Goal: Task Accomplishment & Management: Use online tool/utility

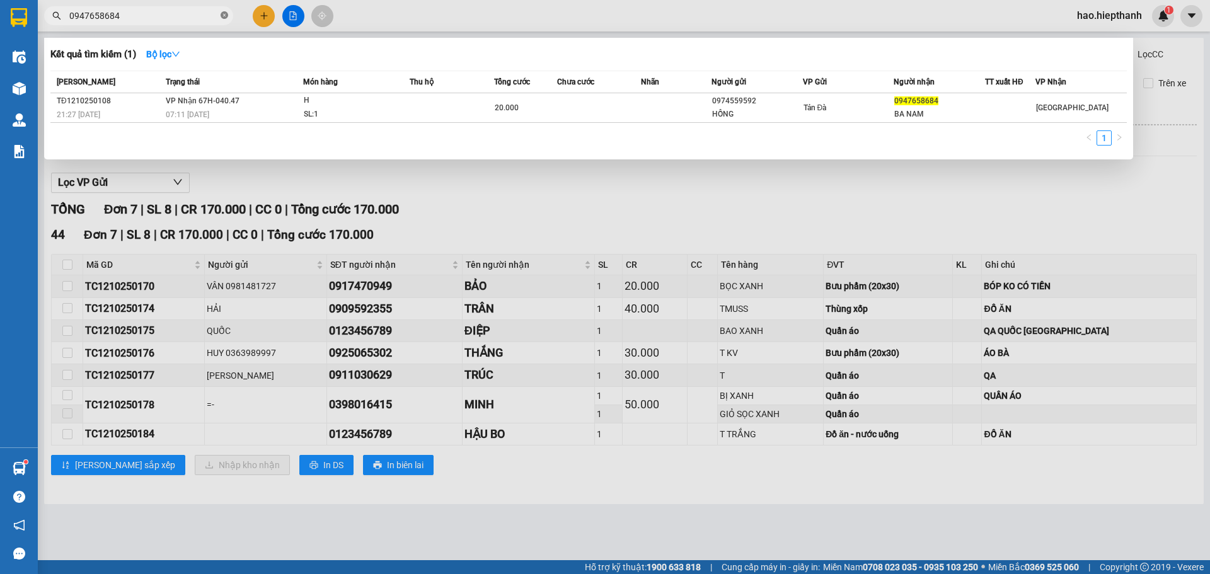
click at [223, 14] on icon "close-circle" at bounding box center [225, 15] width 8 height 8
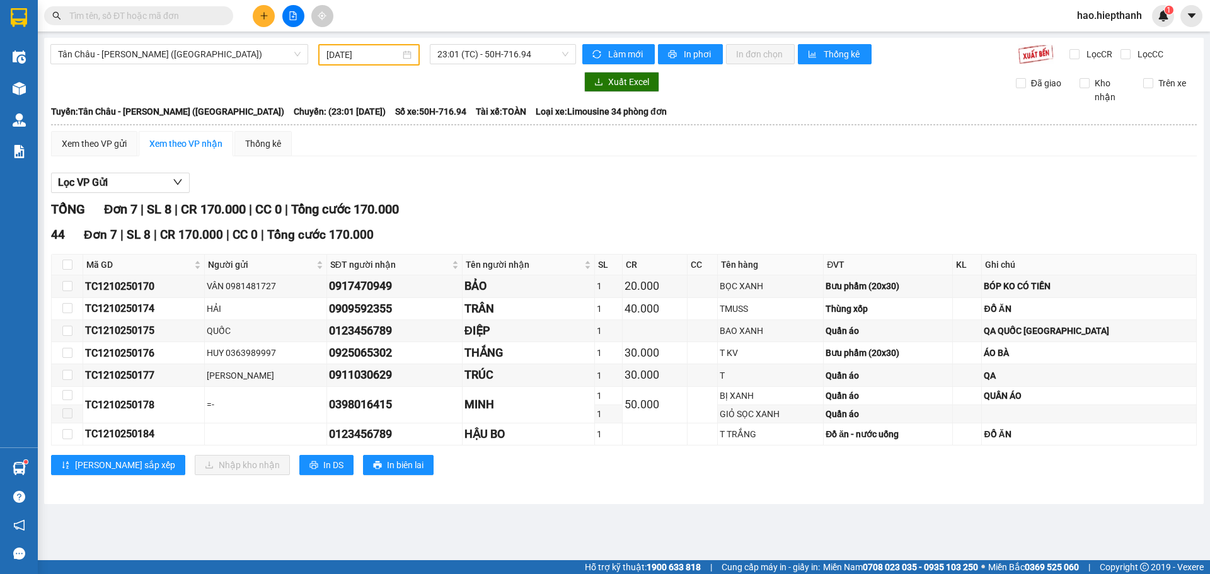
click at [202, 13] on input "text" at bounding box center [143, 16] width 149 height 14
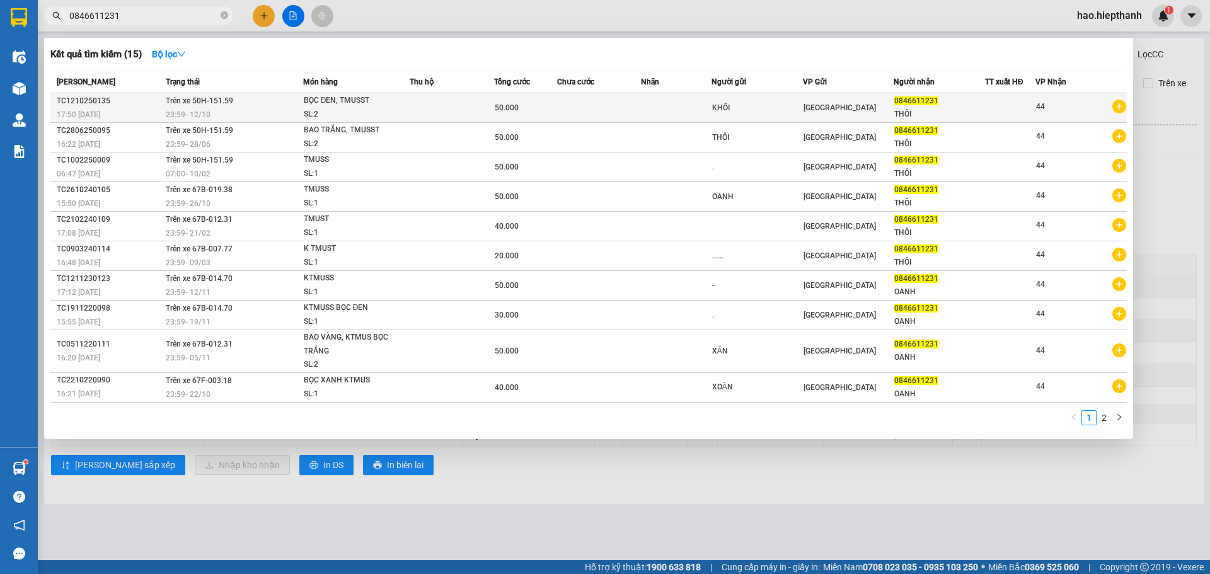
type input "0846611231"
click at [405, 107] on span "BỌC ĐEN, TMUSST SL: 2" at bounding box center [356, 107] width 105 height 27
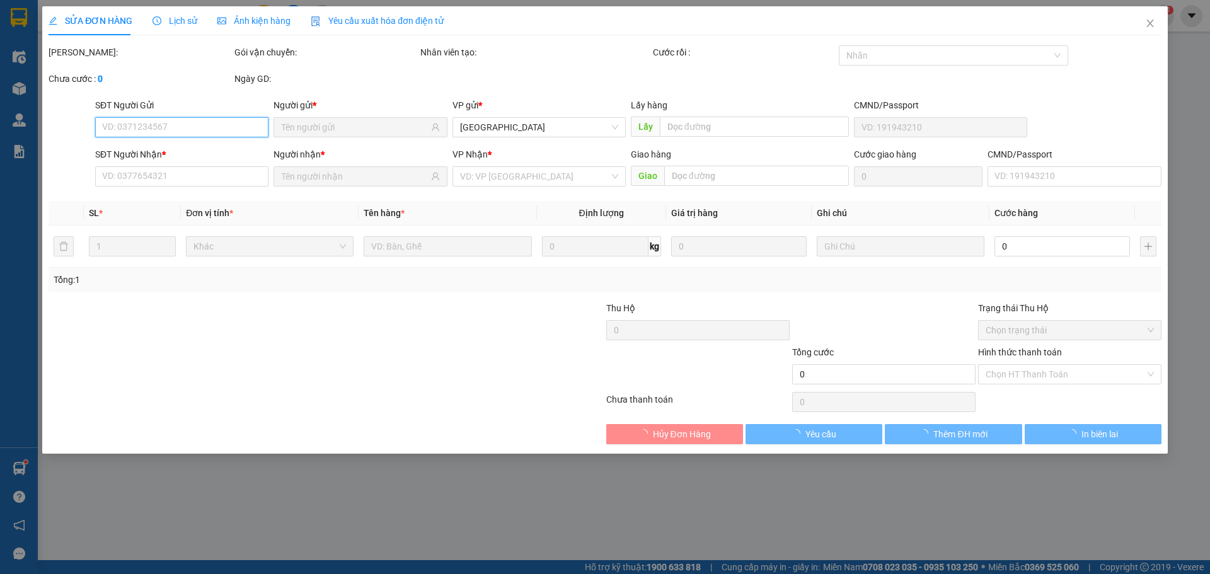
type input "0846611231"
type input "50.000"
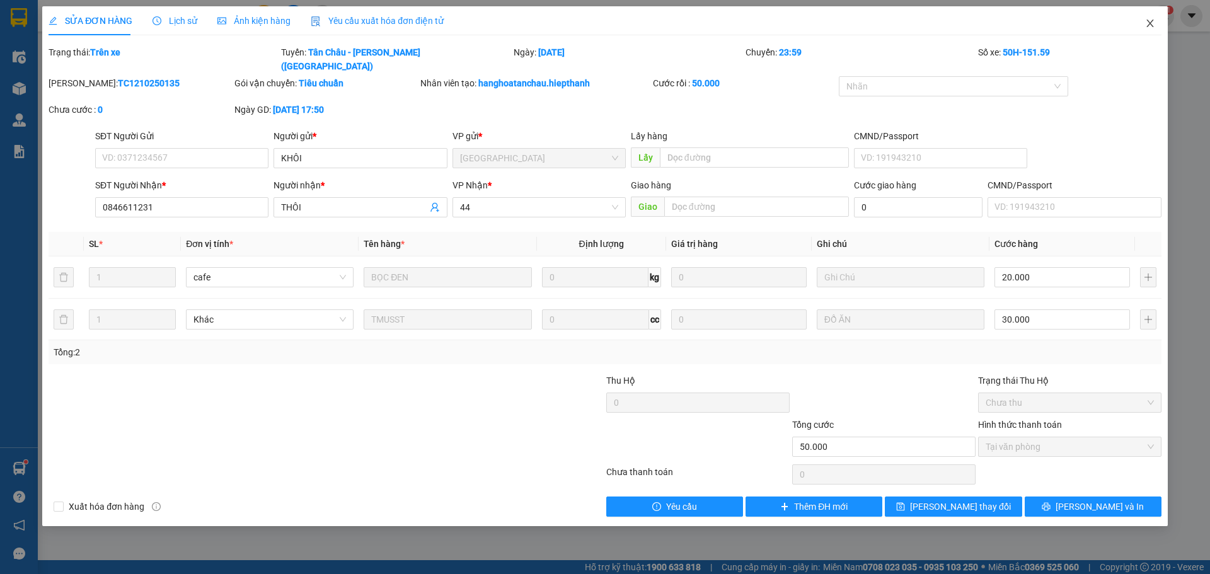
click at [1151, 24] on icon "close" at bounding box center [1150, 23] width 10 height 10
